Goal: Check status

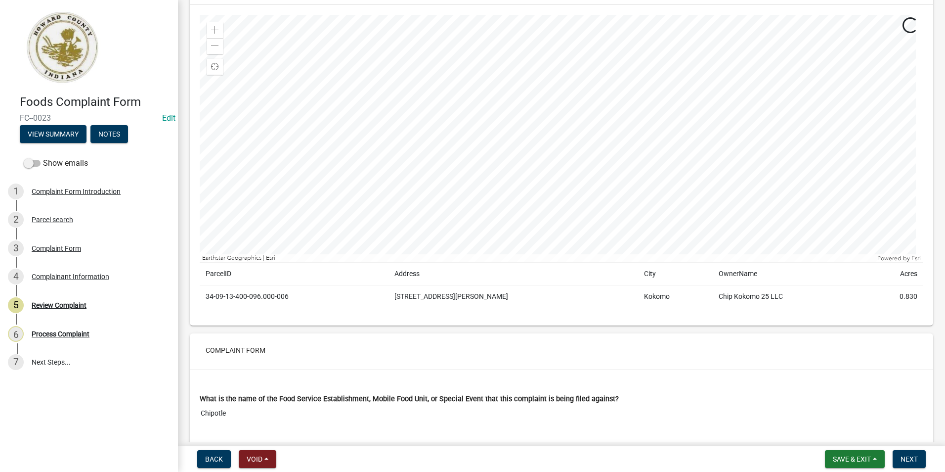
scroll to position [144, 0]
